Goal: Find specific fact: Find specific fact

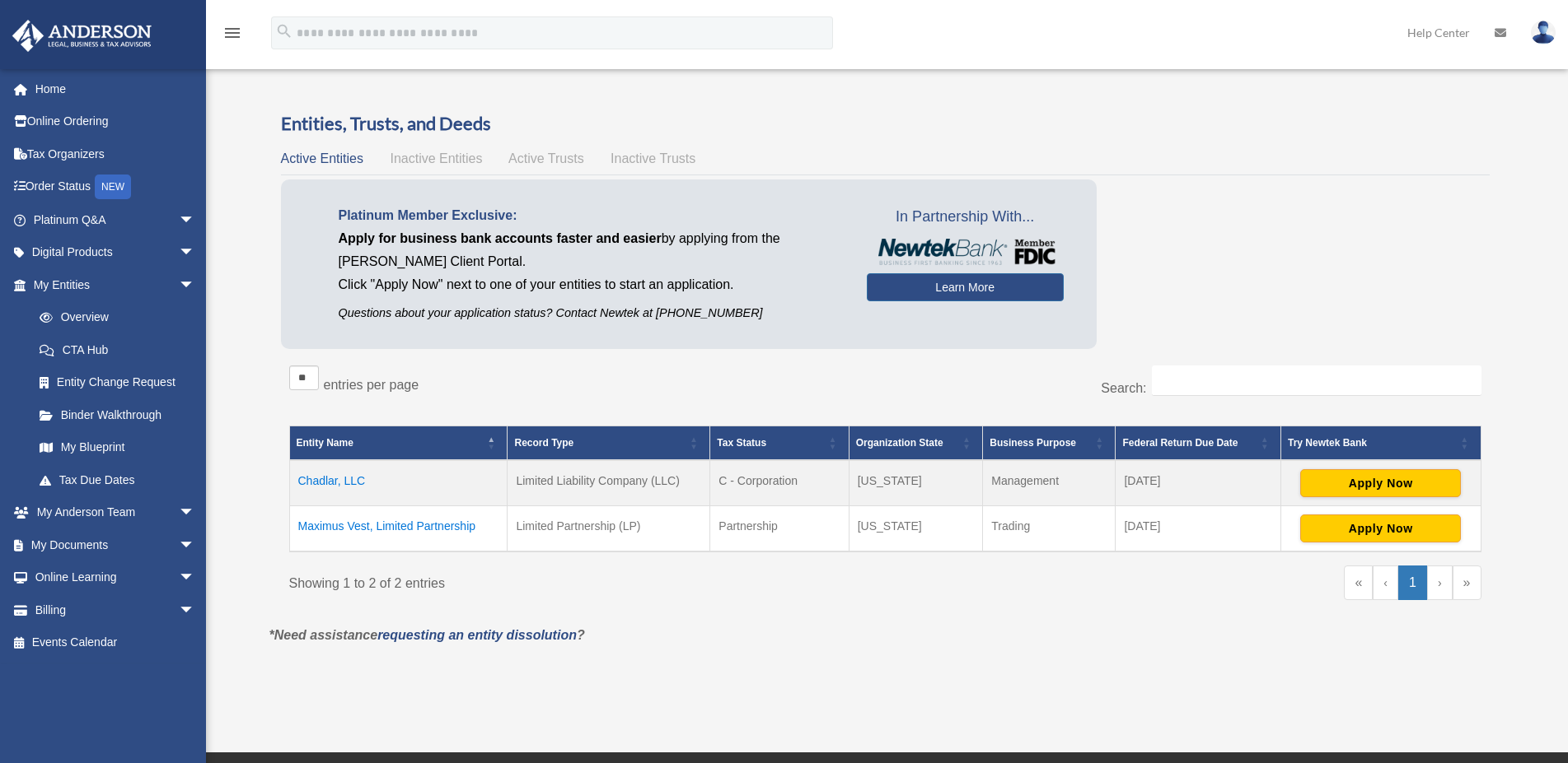
click at [370, 526] on td "Maximus Vest, Limited Partnership" at bounding box center [398, 530] width 218 height 47
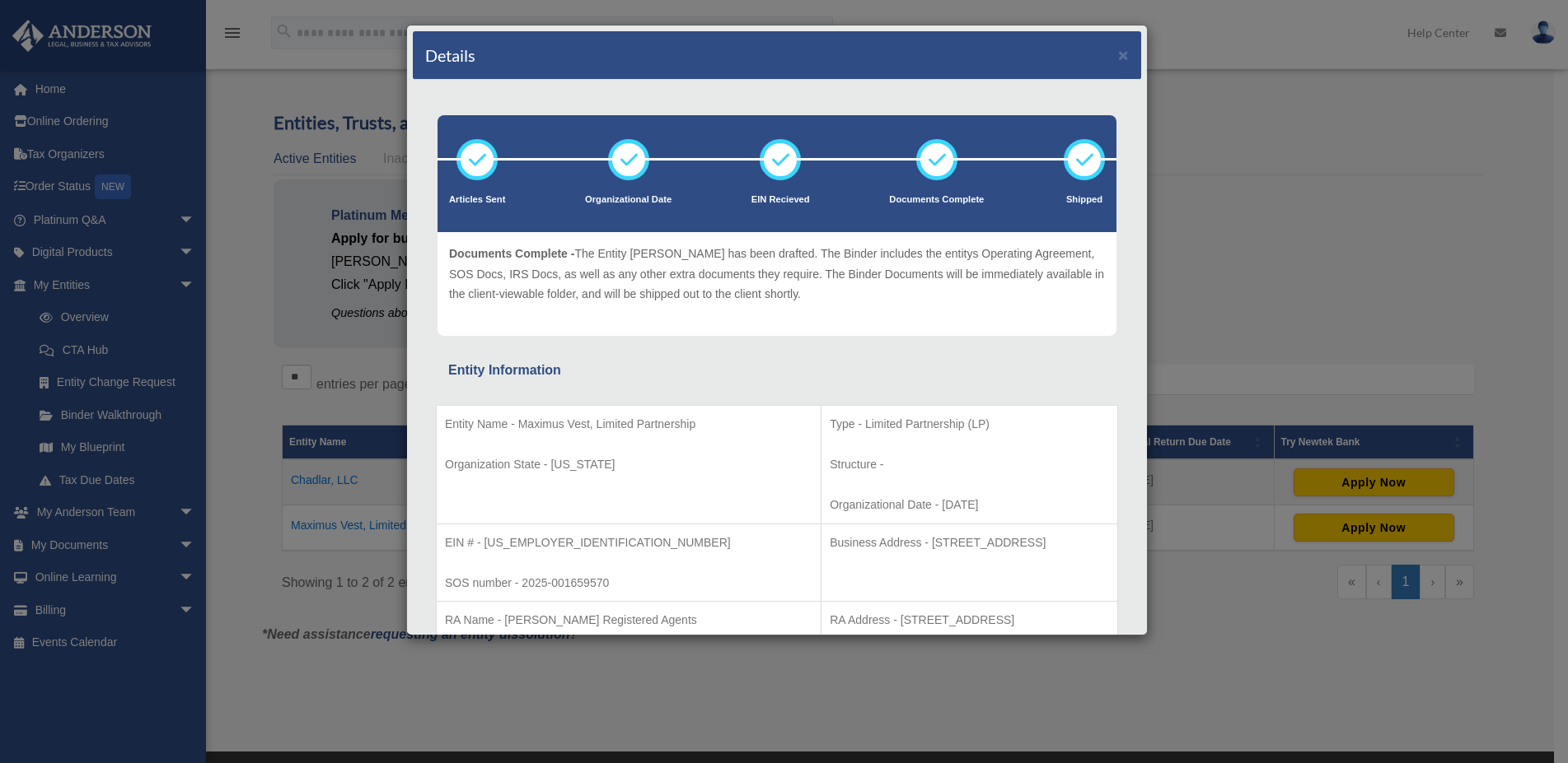
click at [1104, 51] on div "Details ×" at bounding box center [777, 55] width 729 height 48
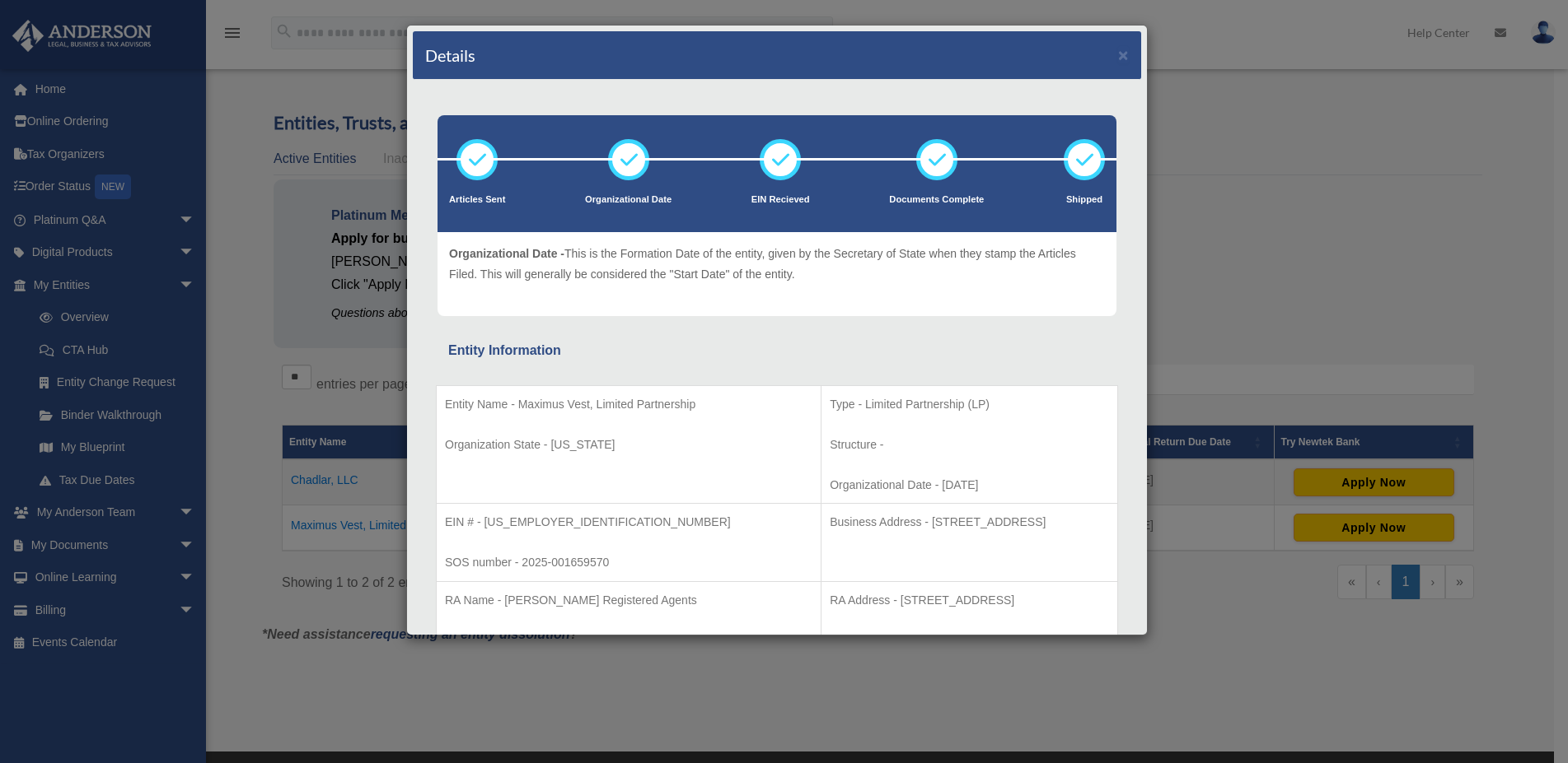
click at [831, 522] on p "Business Address - [STREET_ADDRESS]" at bounding box center [969, 522] width 279 height 21
drag, startPoint x: 830, startPoint y: 522, endPoint x: 918, endPoint y: 522, distance: 88.0
click at [918, 522] on p "Business Address - [STREET_ADDRESS]" at bounding box center [969, 522] width 279 height 21
copy p "[STREET_ADDRESS]"
drag, startPoint x: 927, startPoint y: 519, endPoint x: 942, endPoint y: 519, distance: 15.0
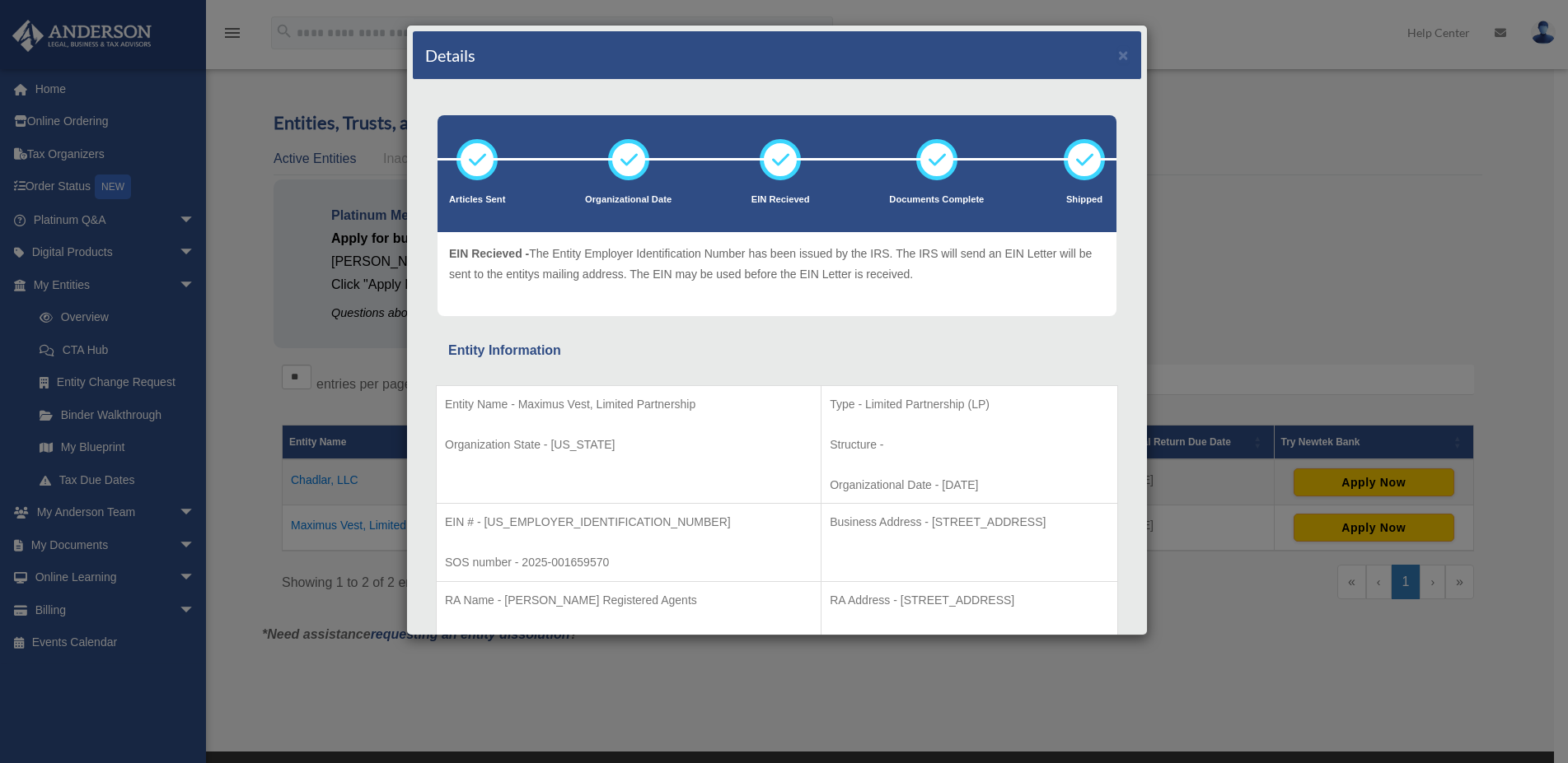
click at [942, 519] on p "Business Address - [STREET_ADDRESS]" at bounding box center [969, 522] width 279 height 21
click at [942, 523] on p "Business Address - [STREET_ADDRESS]" at bounding box center [969, 522] width 279 height 21
click at [928, 520] on p "Business Address - [STREET_ADDRESS]" at bounding box center [969, 522] width 279 height 21
drag, startPoint x: 926, startPoint y: 527, endPoint x: 975, endPoint y: 518, distance: 49.8
click at [975, 518] on p "Business Address - [STREET_ADDRESS]" at bounding box center [969, 522] width 279 height 21
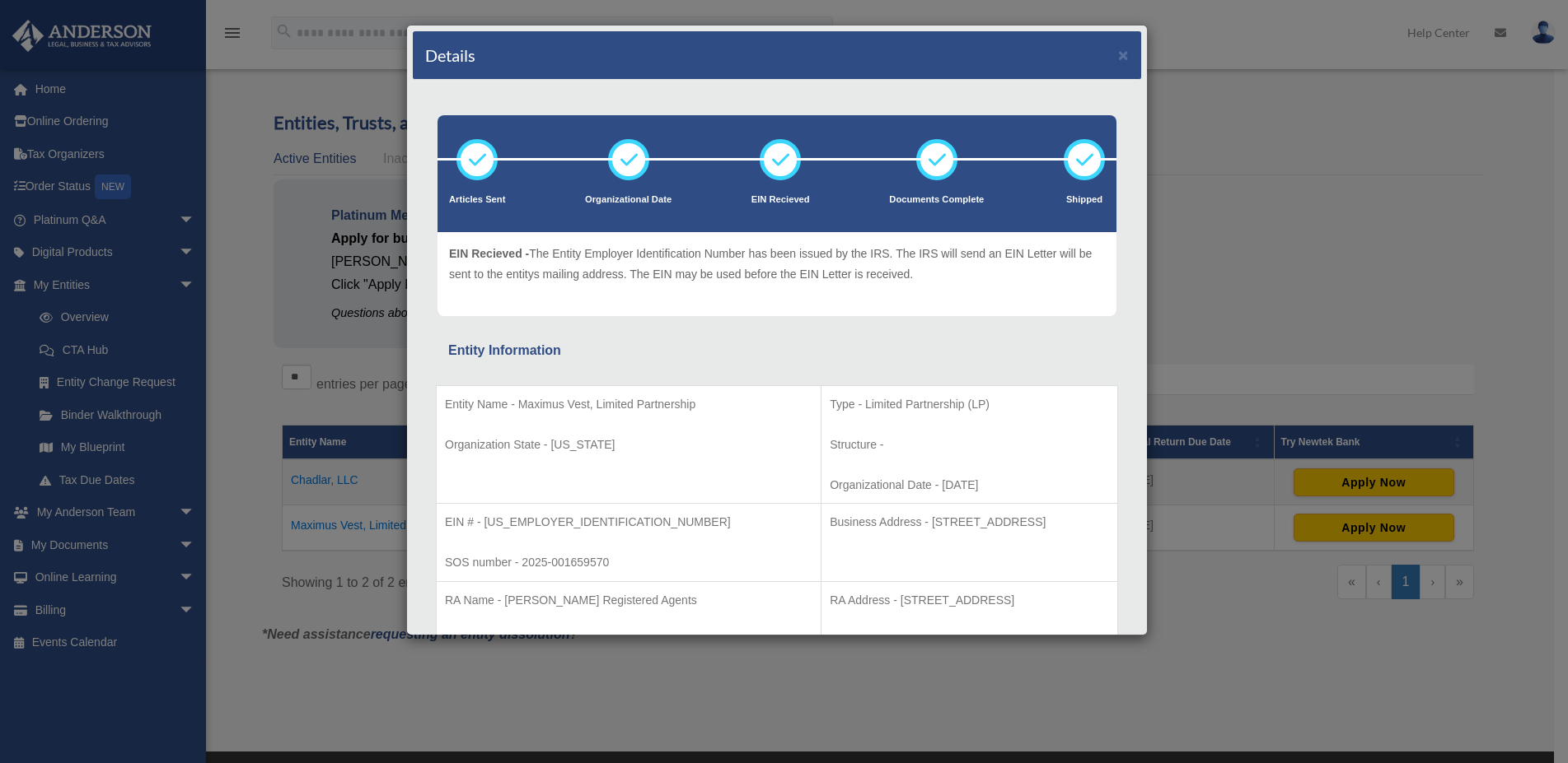
copy p "Cheyenne"
drag, startPoint x: 830, startPoint y: 522, endPoint x: 914, endPoint y: 521, distance: 84.0
click at [914, 521] on p "Business Address - [STREET_ADDRESS]" at bounding box center [969, 522] width 279 height 21
copy p "[STREET_ADDRESS]"
drag, startPoint x: 925, startPoint y: 526, endPoint x: 976, endPoint y: 523, distance: 51.1
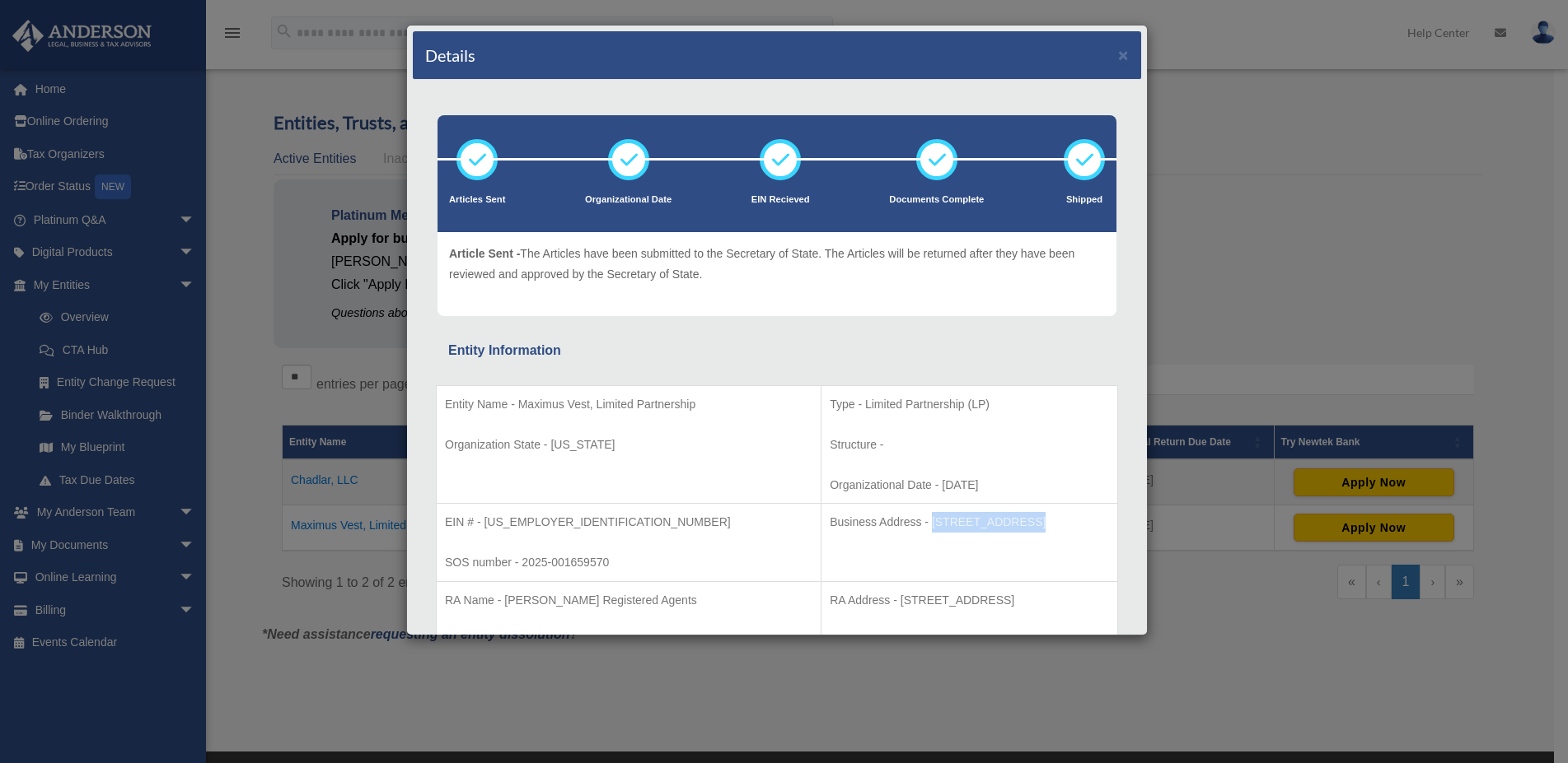
click at [976, 523] on p "Business Address - [STREET_ADDRESS]" at bounding box center [969, 522] width 279 height 21
copy p "Cheyenne"
drag, startPoint x: 830, startPoint y: 523, endPoint x: 917, endPoint y: 521, distance: 87.0
click at [917, 521] on p "Business Address - [STREET_ADDRESS]" at bounding box center [969, 522] width 279 height 21
copy p "[STREET_ADDRESS]"
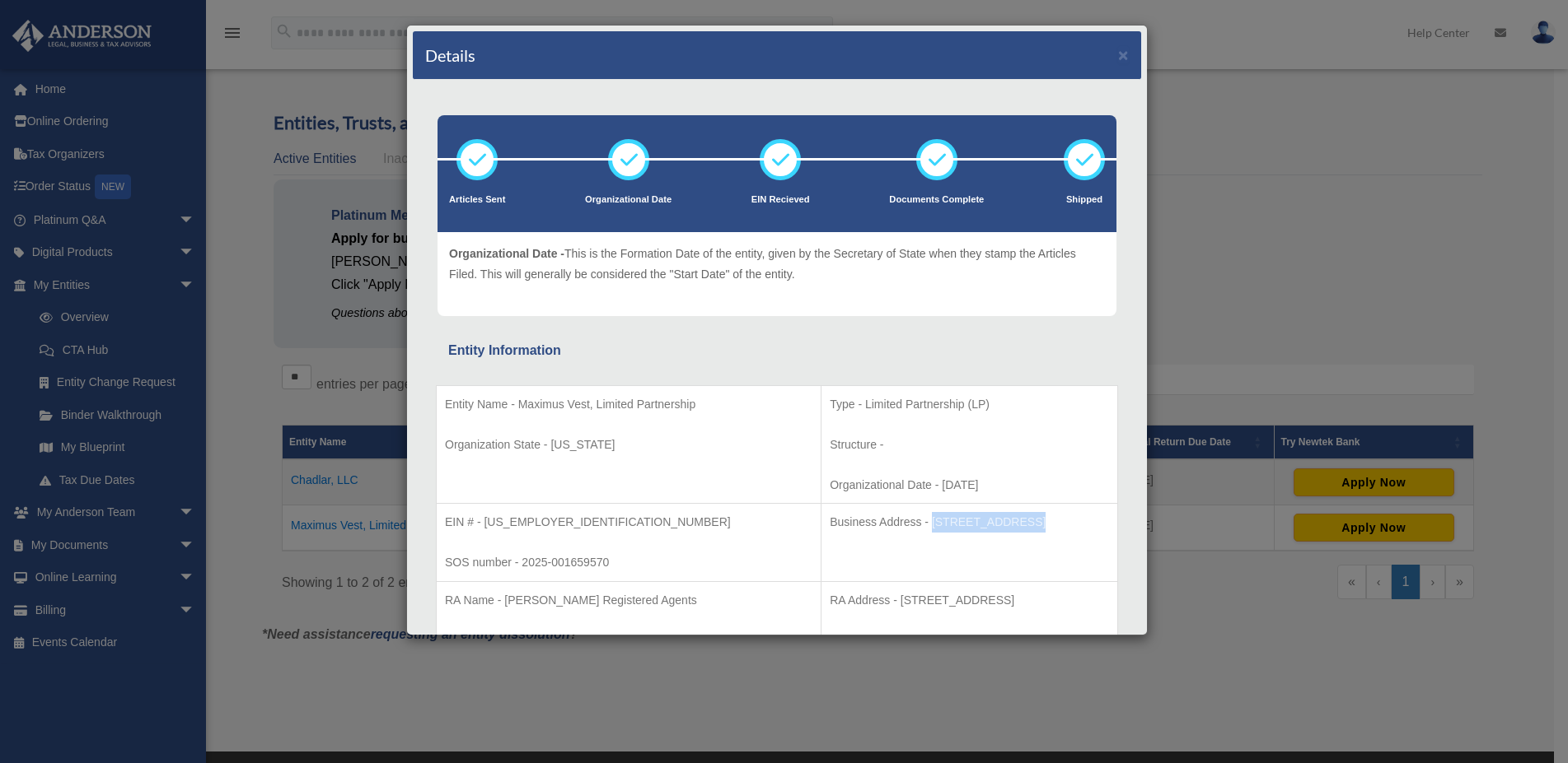
drag, startPoint x: 925, startPoint y: 521, endPoint x: 975, endPoint y: 521, distance: 50.0
click at [975, 521] on p "Business Address - [STREET_ADDRESS]" at bounding box center [969, 522] width 279 height 21
copy p "Cheyenne"
